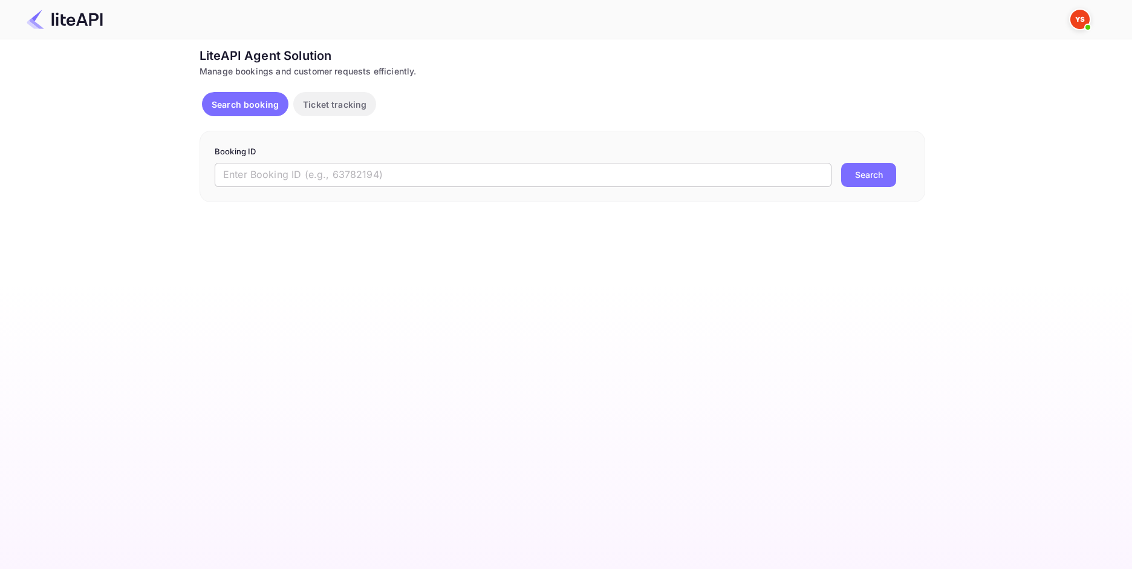
click at [351, 165] on input "text" at bounding box center [523, 175] width 617 height 24
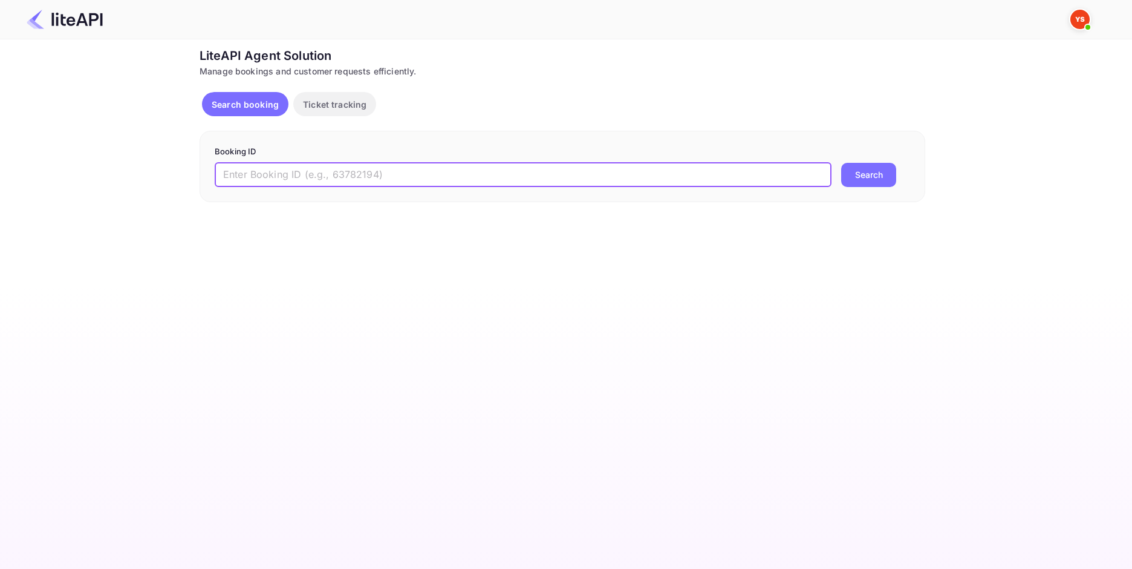
paste input "8741512"
type input "8741512"
click at [840, 174] on div "8741512 ​ Search" at bounding box center [563, 175] width 696 height 24
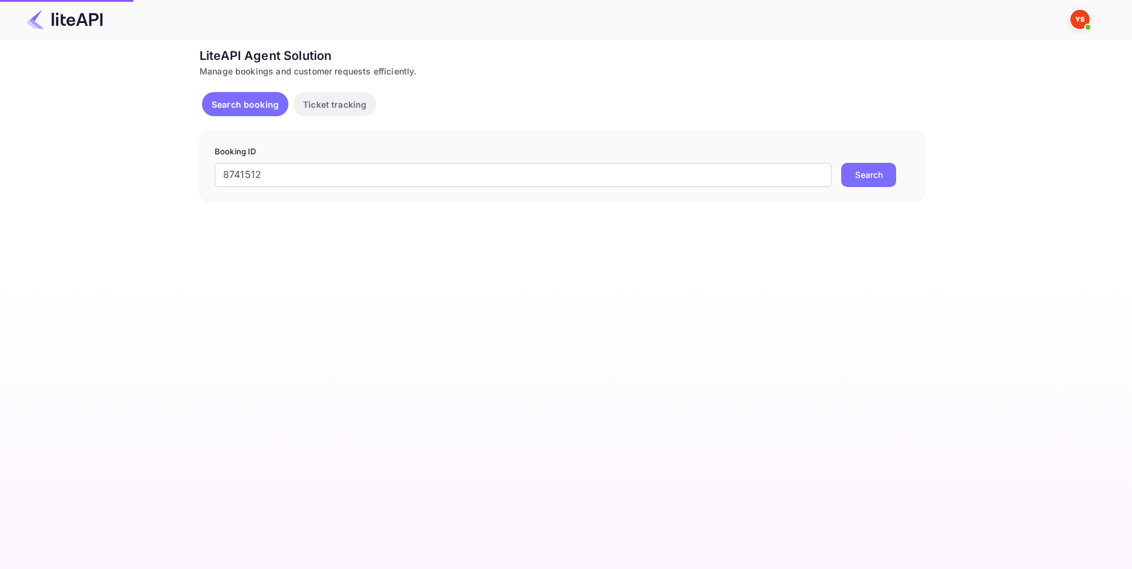
click at [854, 176] on button "Search" at bounding box center [868, 175] width 55 height 24
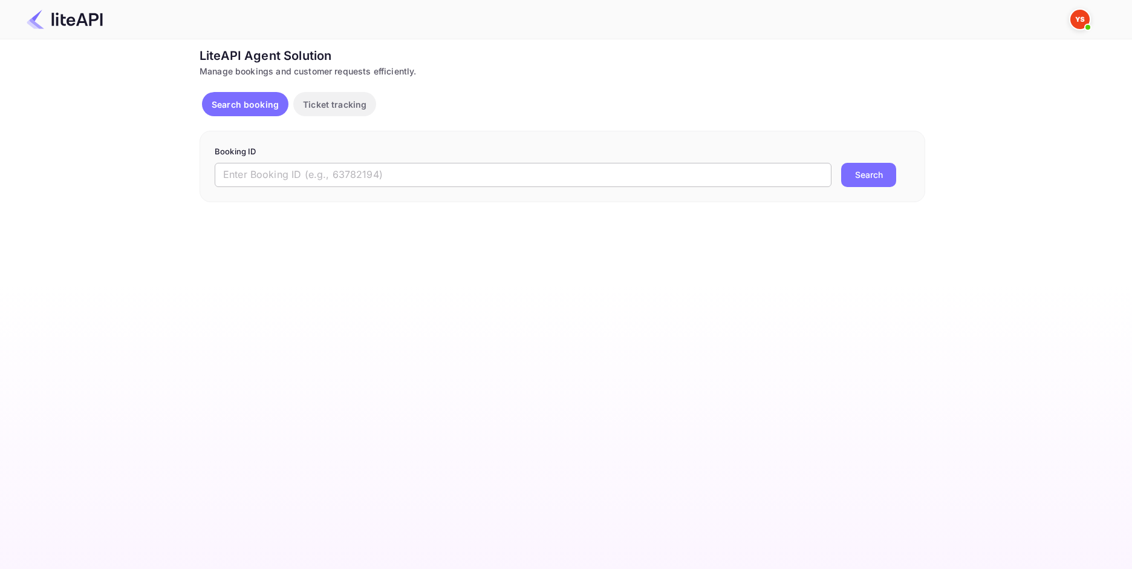
click at [421, 178] on input "text" at bounding box center [523, 175] width 617 height 24
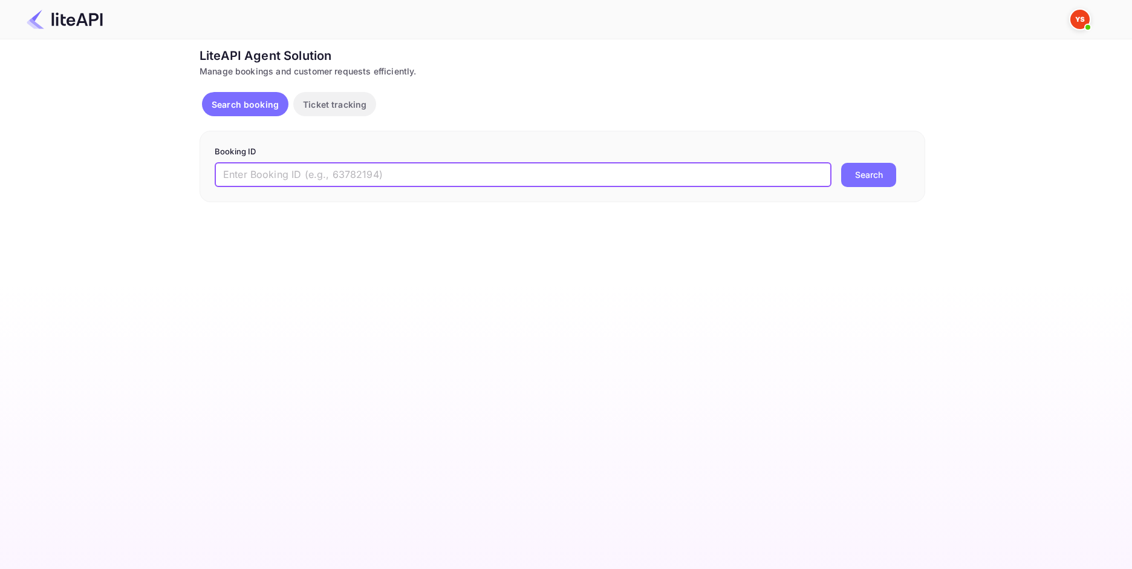
paste input "8741512"
type input "8741512"
click at [873, 175] on button "Search" at bounding box center [868, 175] width 55 height 24
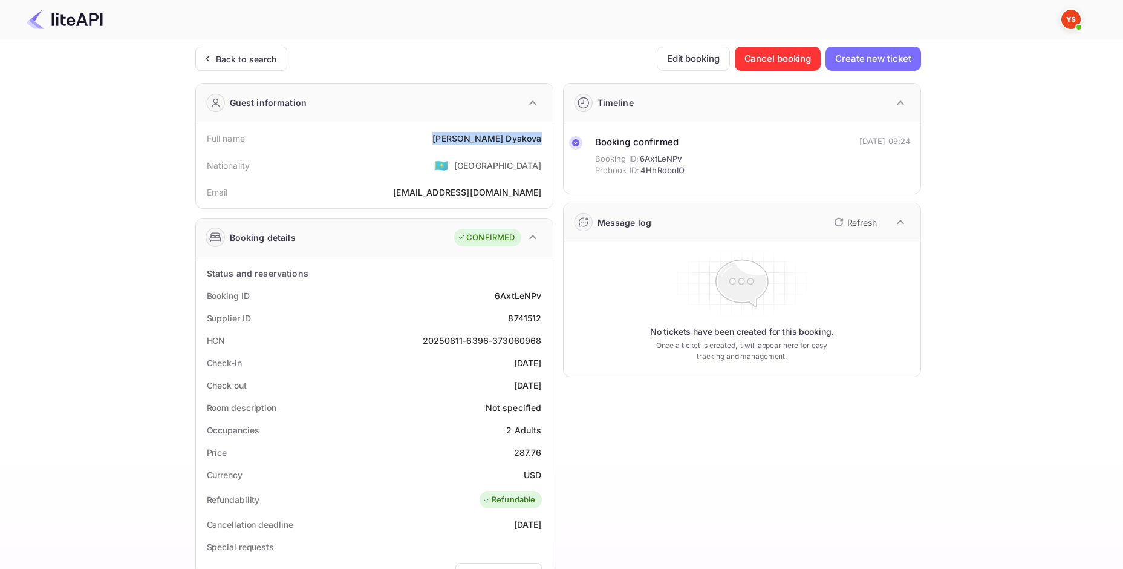
drag, startPoint x: 463, startPoint y: 136, endPoint x: 540, endPoint y: 137, distance: 76.8
click at [540, 137] on div "Alexandra Dyakova" at bounding box center [487, 138] width 109 height 13
copy div "Alexandra Dyakova"
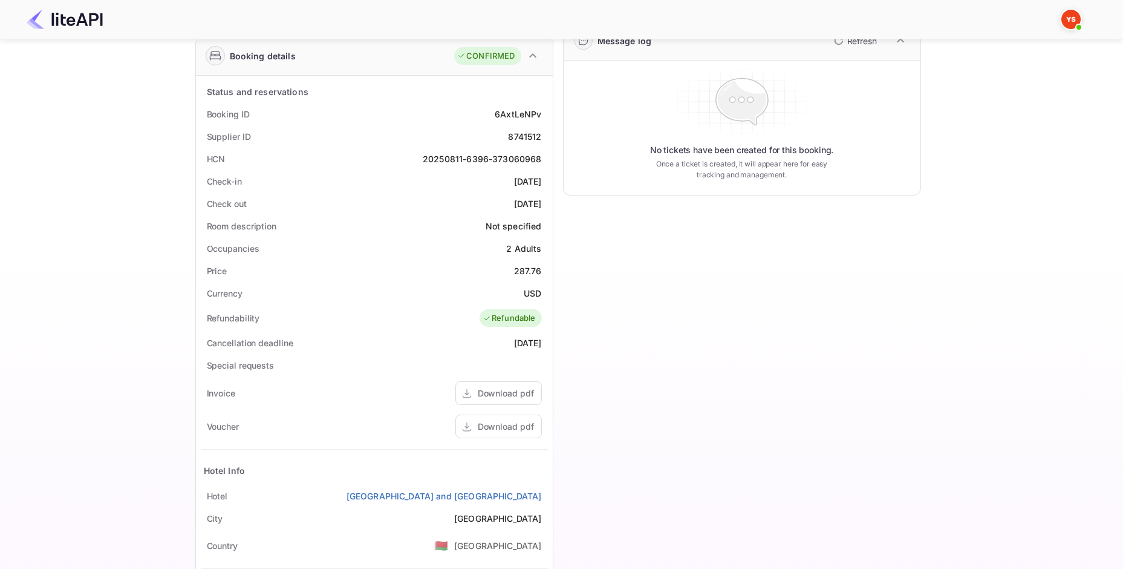
scroll to position [242, 0]
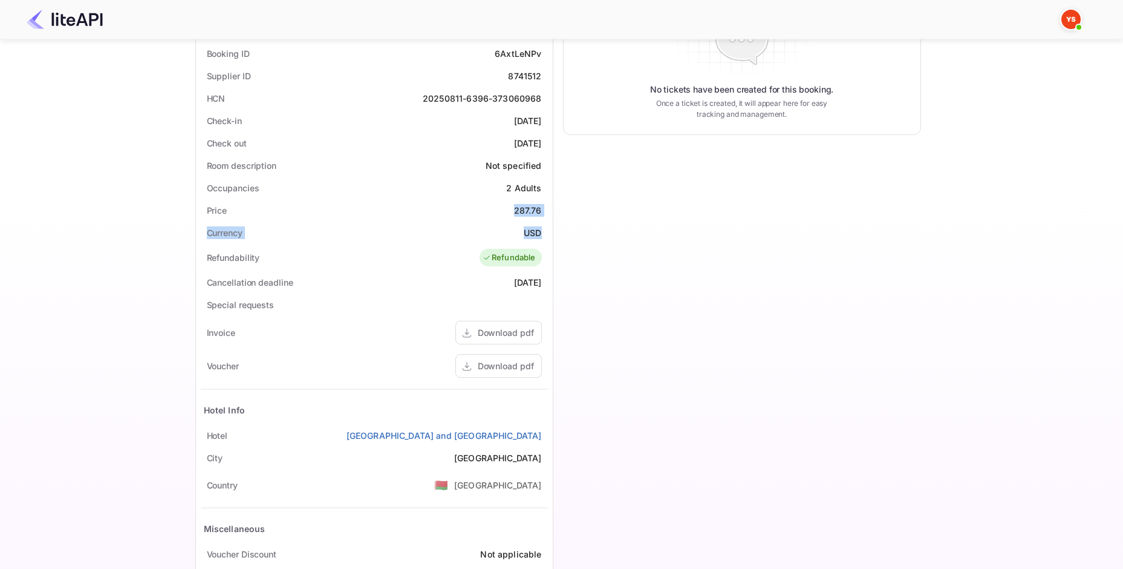
drag, startPoint x: 512, startPoint y: 212, endPoint x: 546, endPoint y: 234, distance: 39.8
click at [546, 234] on div "Status and reservations Booking ID 6AxtLeNPv Supplier ID 8741512 HCN 20250811-6…" at bounding box center [374, 315] width 347 height 590
copy div "287.76 Currency USD"
